Goal: Task Accomplishment & Management: Use online tool/utility

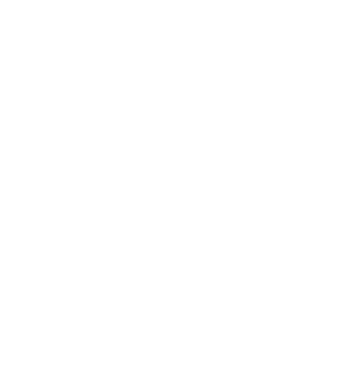
select select "Song"
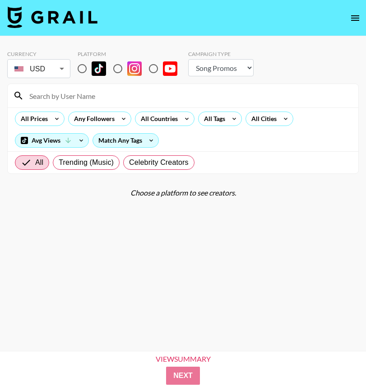
click at [89, 65] on input "radio" at bounding box center [82, 68] width 19 height 19
radio input "true"
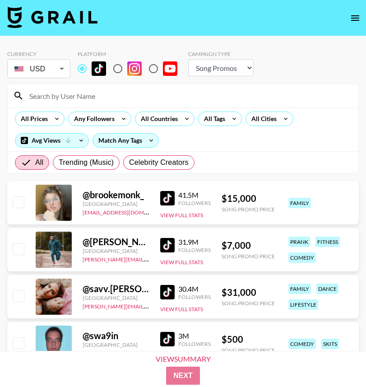
click at [84, 65] on input "radio" at bounding box center [82, 68] width 19 height 19
click at [52, 118] on icon at bounding box center [57, 119] width 14 height 14
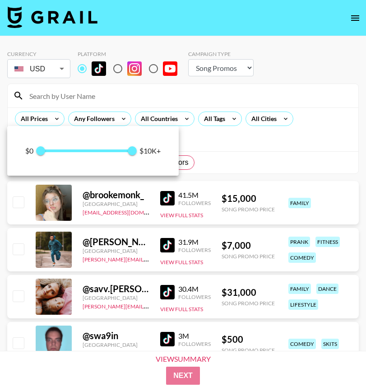
click at [93, 113] on div at bounding box center [183, 193] width 366 height 387
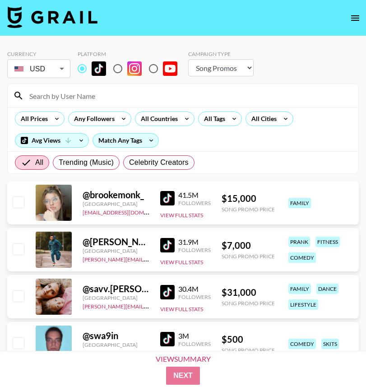
click at [93, 119] on div "Any Followers" at bounding box center [93, 119] width 48 height 14
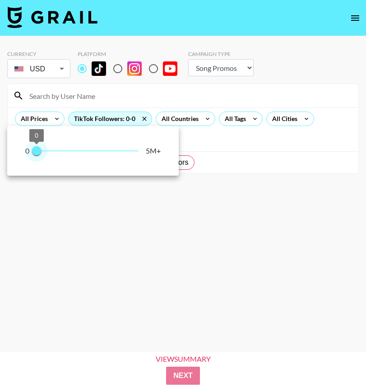
type input "200000"
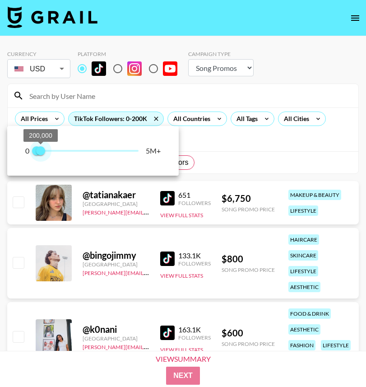
drag, startPoint x: 137, startPoint y: 148, endPoint x: 42, endPoint y: 149, distance: 95.7
click at [42, 149] on span "200,000" at bounding box center [40, 150] width 9 height 9
click at [49, 111] on div at bounding box center [183, 193] width 366 height 387
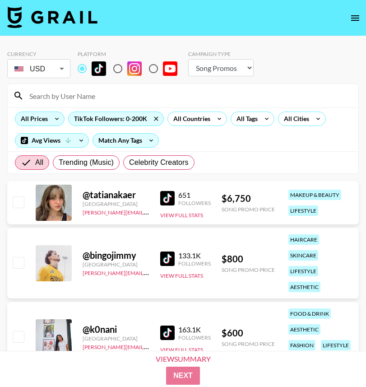
click at [49, 118] on div "All Prices" at bounding box center [32, 119] width 34 height 14
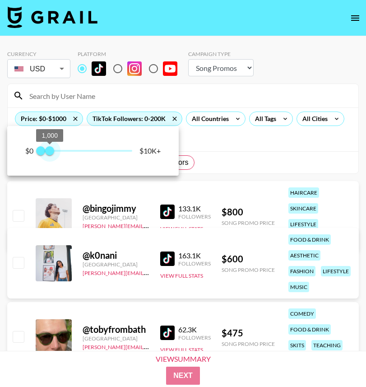
type input "500"
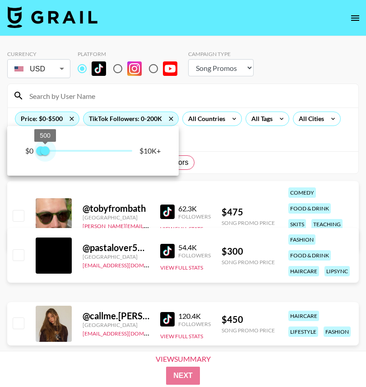
drag, startPoint x: 135, startPoint y: 151, endPoint x: 46, endPoint y: 153, distance: 88.5
click at [46, 153] on span "500" at bounding box center [45, 150] width 9 height 9
click at [288, 74] on div at bounding box center [183, 193] width 366 height 387
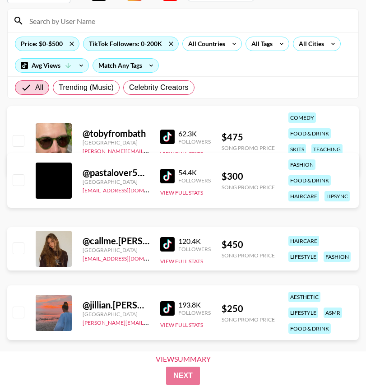
scroll to position [88, 0]
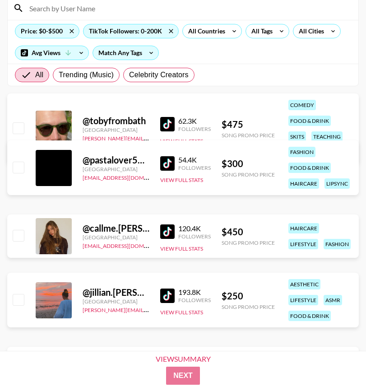
click at [173, 235] on img at bounding box center [167, 231] width 14 height 14
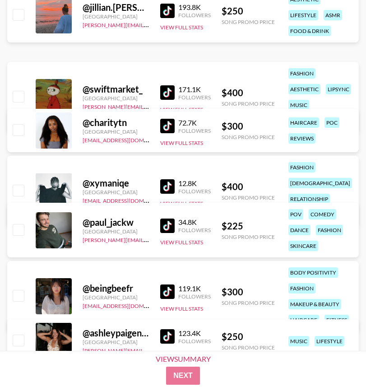
scroll to position [374, 0]
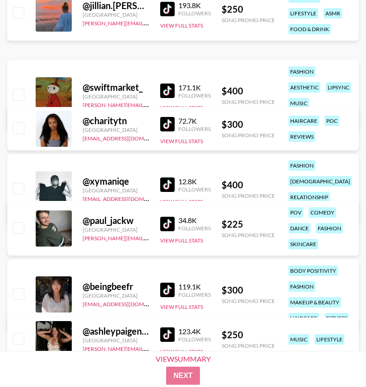
click at [165, 123] on img at bounding box center [167, 124] width 14 height 14
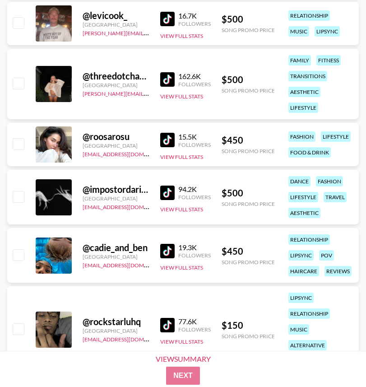
scroll to position [798, 0]
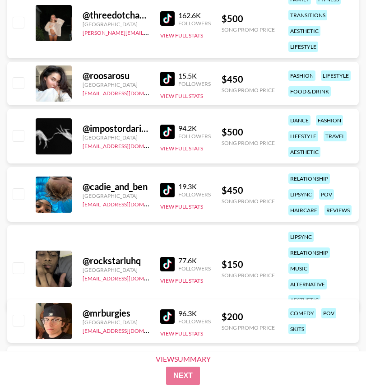
click at [163, 82] on img at bounding box center [167, 79] width 14 height 14
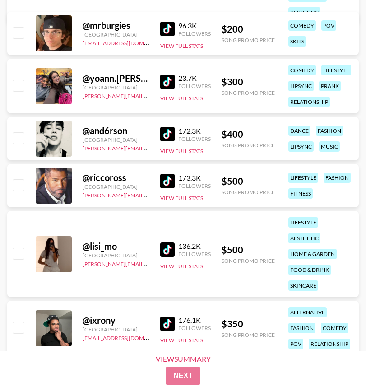
scroll to position [1152, 0]
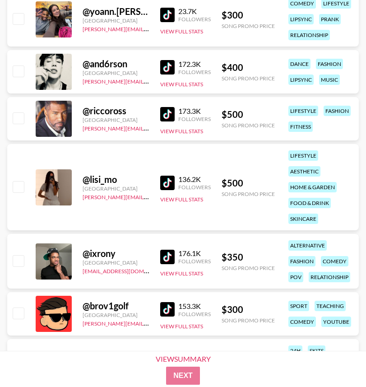
click at [169, 181] on img at bounding box center [167, 183] width 14 height 14
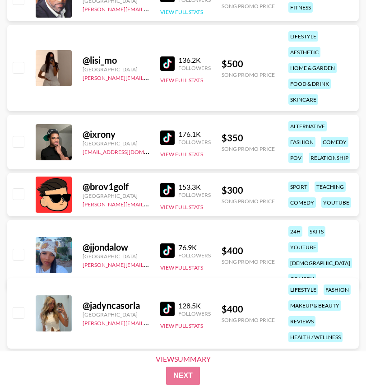
scroll to position [1308, 0]
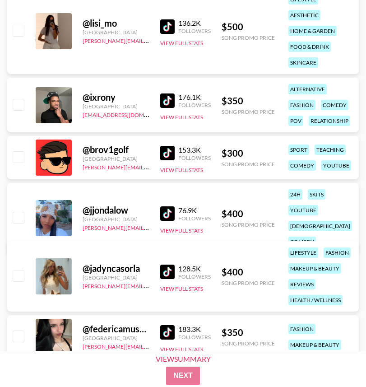
click at [171, 270] on img at bounding box center [167, 272] width 14 height 14
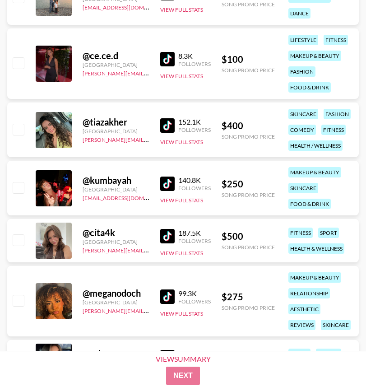
scroll to position [2372, 0]
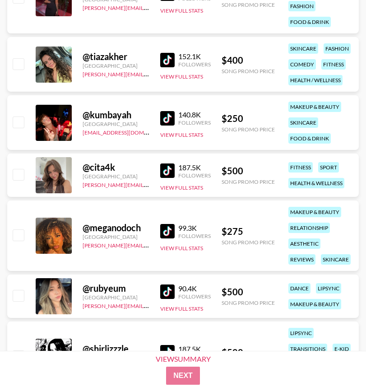
click at [165, 230] on img at bounding box center [167, 231] width 14 height 14
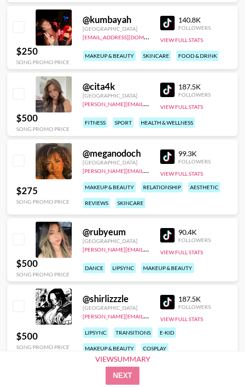
scroll to position [2793, 0]
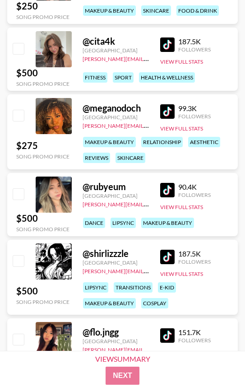
click at [169, 190] on img at bounding box center [167, 190] width 14 height 14
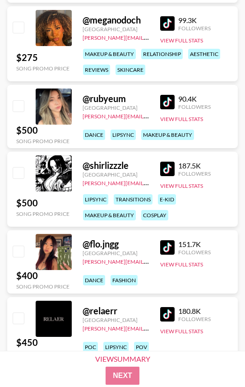
scroll to position [2898, 0]
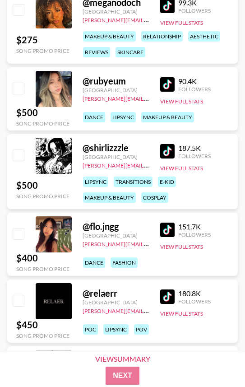
click at [163, 232] on img at bounding box center [167, 230] width 14 height 14
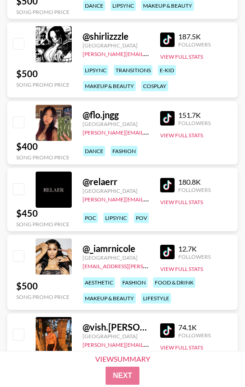
scroll to position [3058, 0]
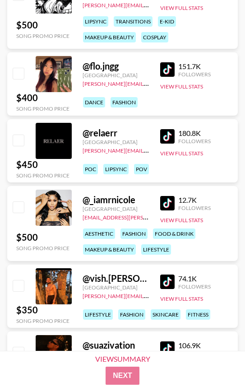
click at [165, 204] on img at bounding box center [167, 203] width 14 height 14
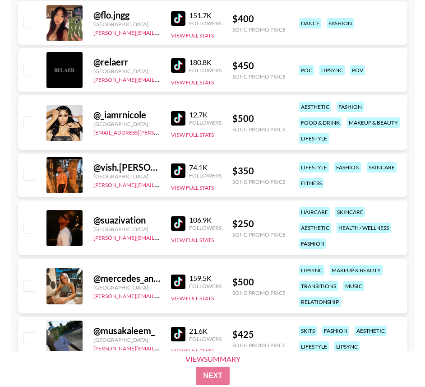
scroll to position [2645, 0]
